Goal: Information Seeking & Learning: Learn about a topic

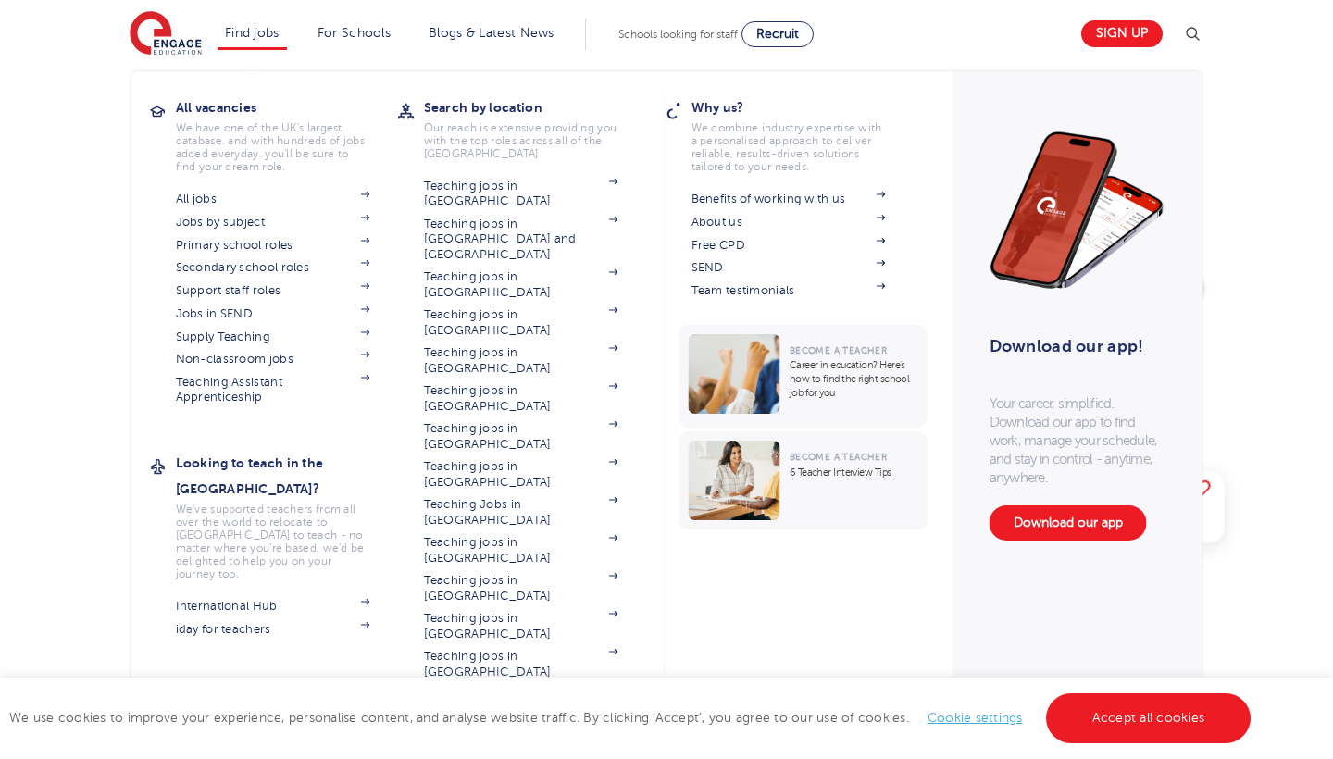
click at [244, 26] on link "Find jobs" at bounding box center [252, 33] width 55 height 14
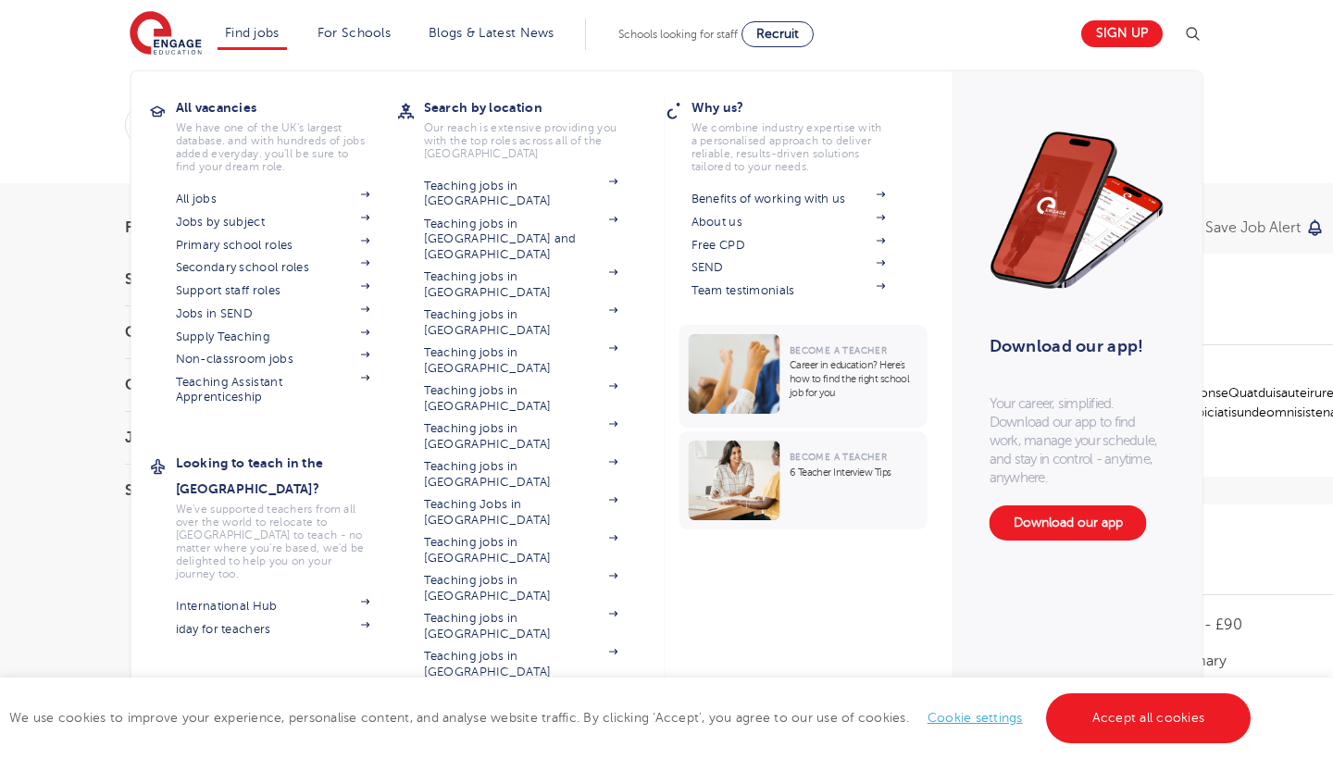
click at [497, 687] on link "View all locations" at bounding box center [521, 694] width 194 height 15
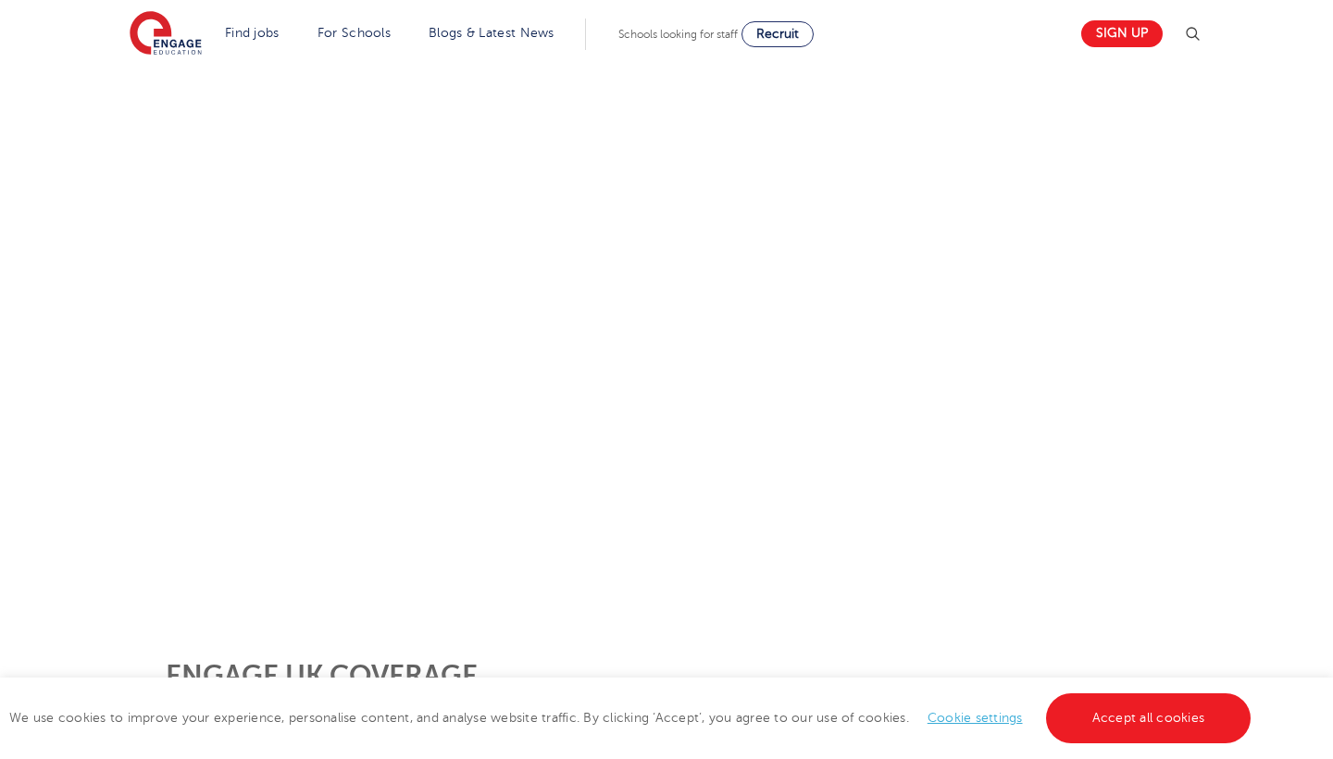
scroll to position [1154, 0]
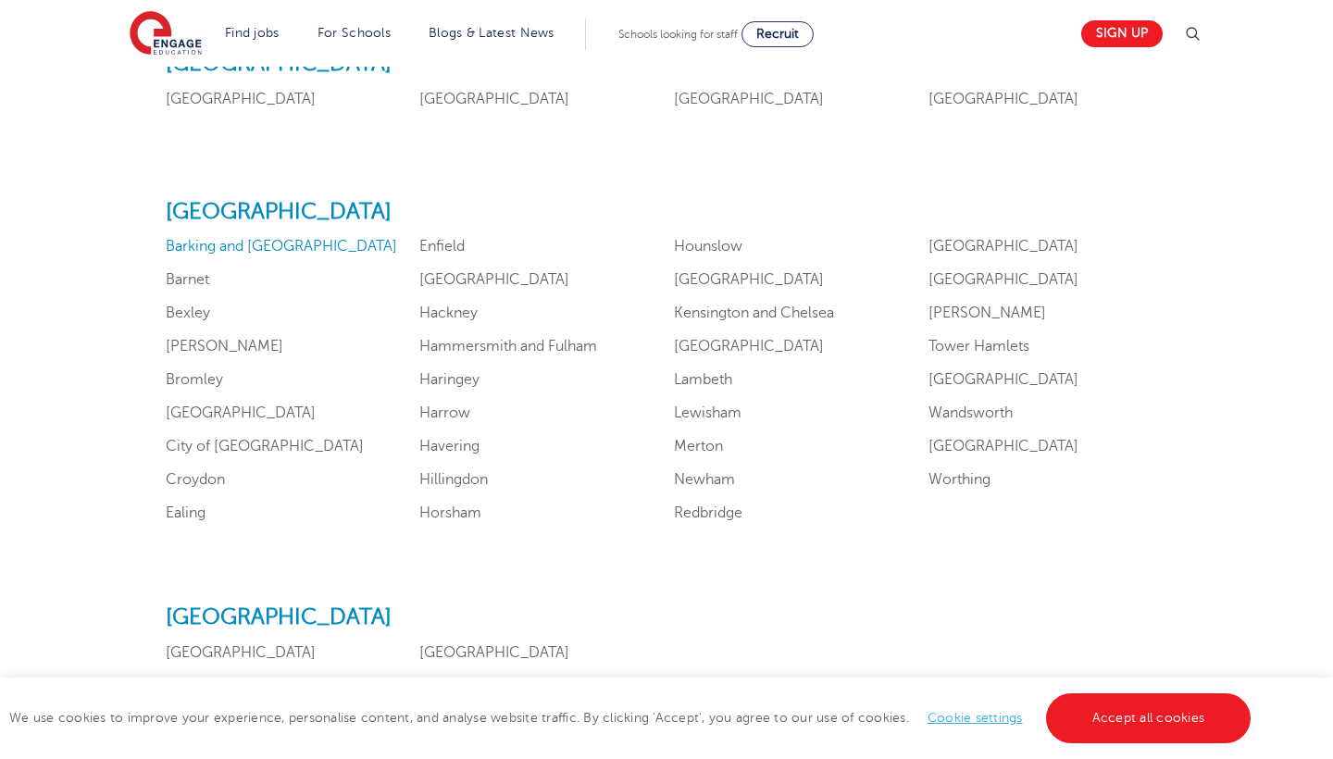
click at [233, 255] on link "Barking and Dagenham" at bounding box center [281, 246] width 231 height 17
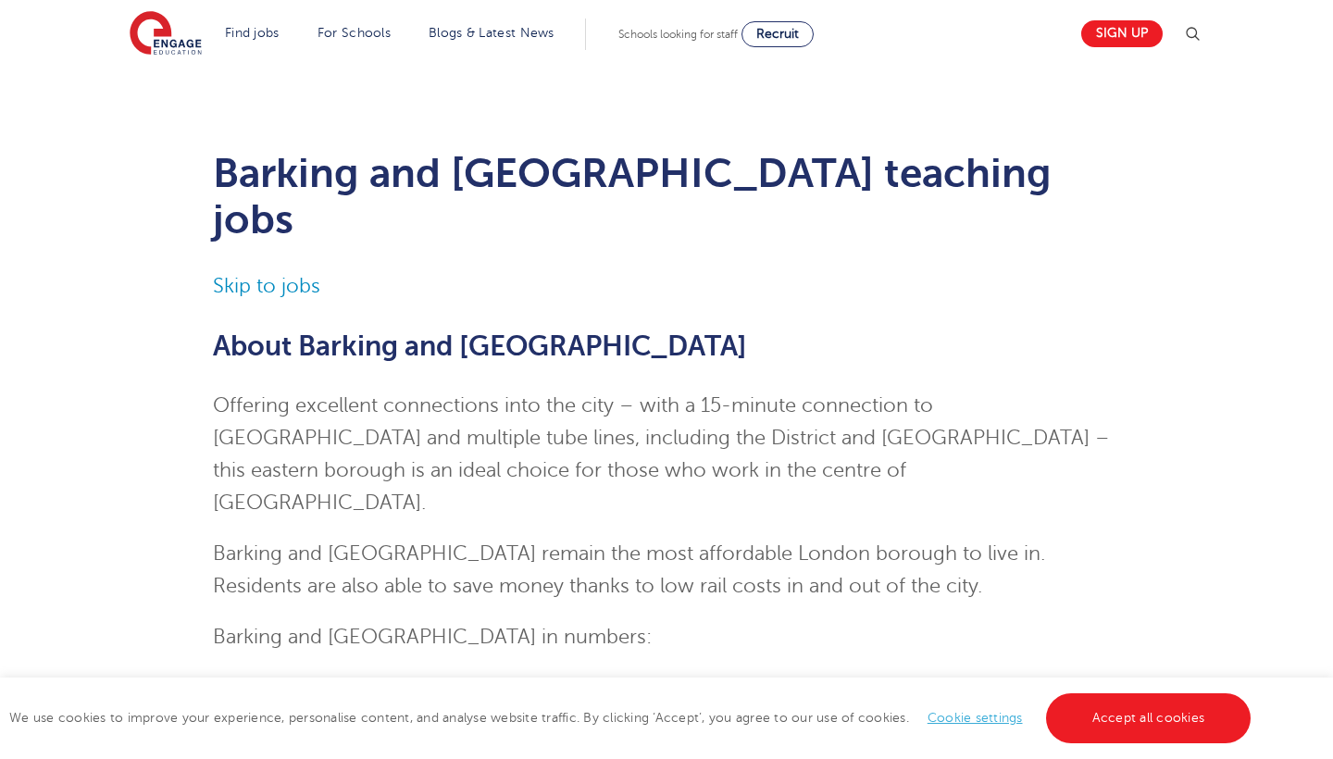
scroll to position [1, 0]
click at [234, 274] on link "Skip to jobs" at bounding box center [266, 285] width 107 height 22
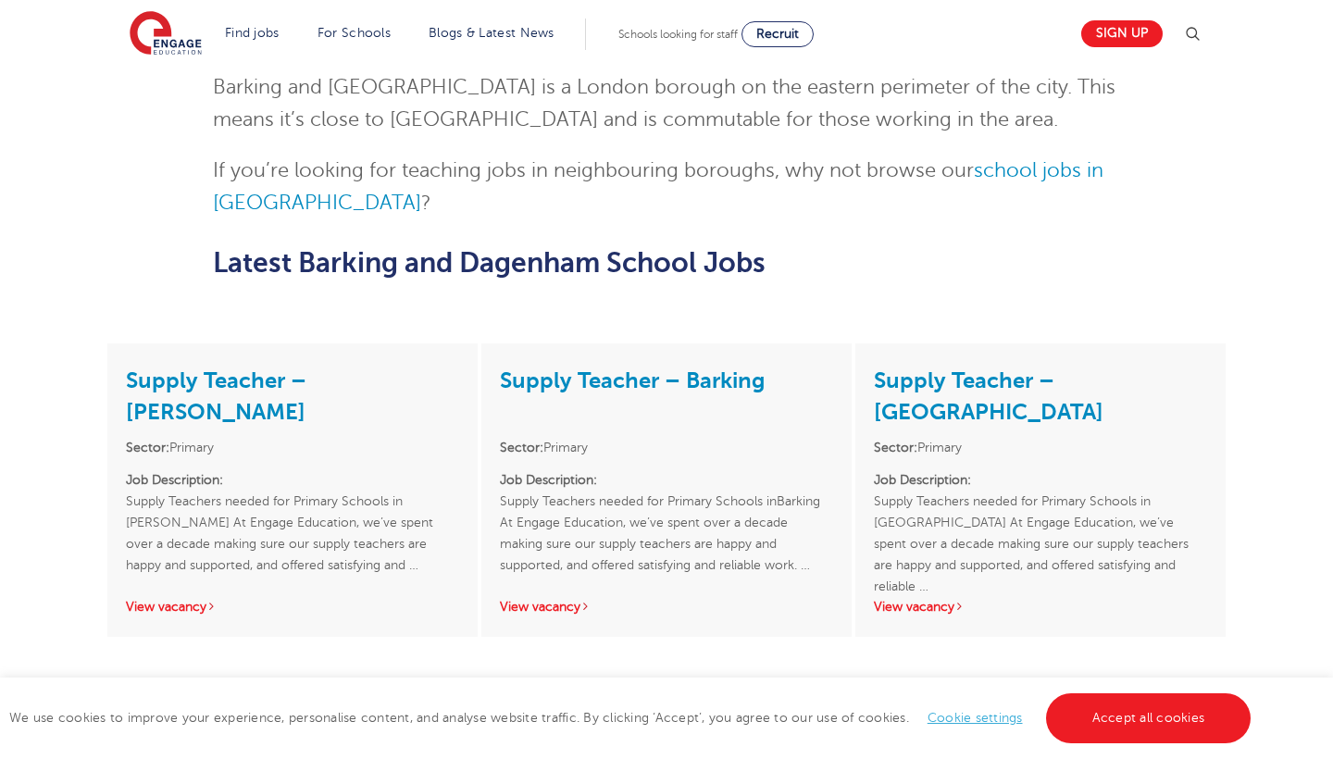
scroll to position [3786, 0]
